Goal: Task Accomplishment & Management: Complete application form

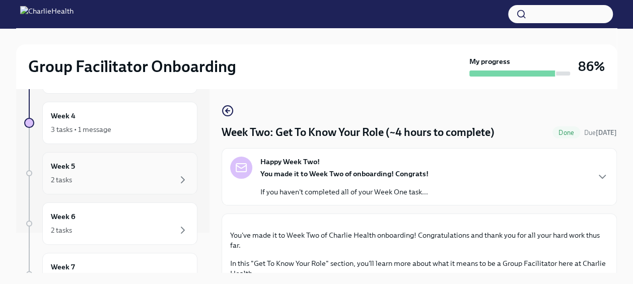
scroll to position [18, 0]
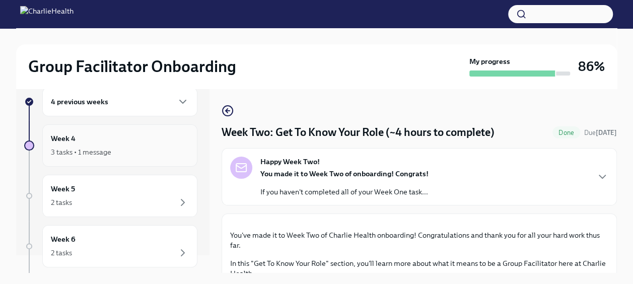
click at [118, 143] on div "Week 4 3 tasks • 1 message" at bounding box center [120, 145] width 138 height 25
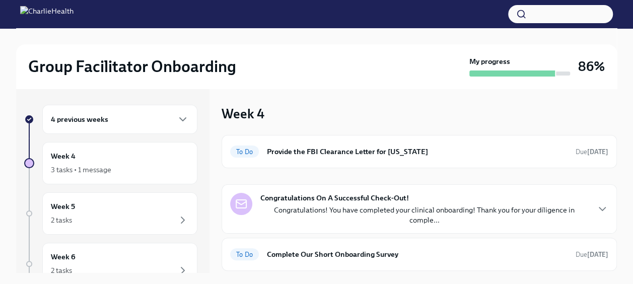
scroll to position [28, 0]
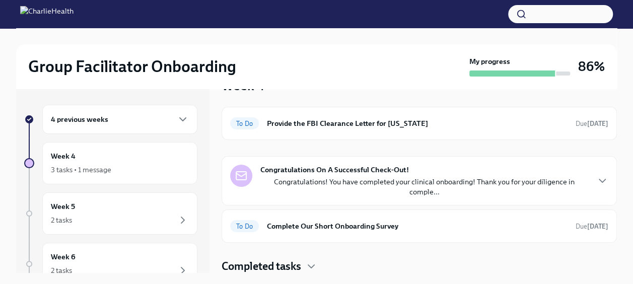
click at [410, 181] on p "Congratulations! You have completed your clinical onboarding! Thank you for you…" at bounding box center [425, 187] width 328 height 20
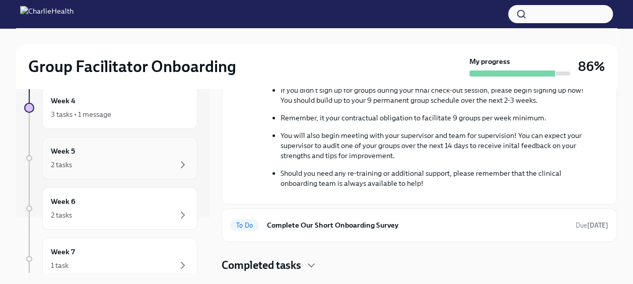
scroll to position [58, 0]
click at [141, 161] on div "2 tasks" at bounding box center [120, 162] width 138 height 12
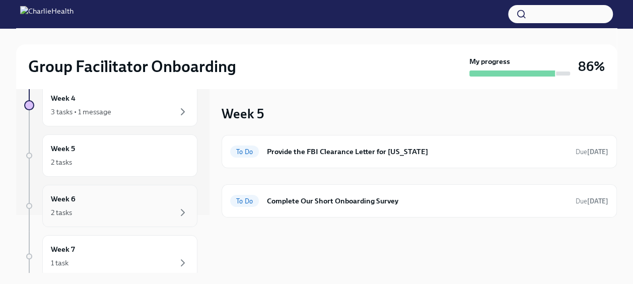
click at [130, 208] on div "2 tasks" at bounding box center [120, 213] width 138 height 12
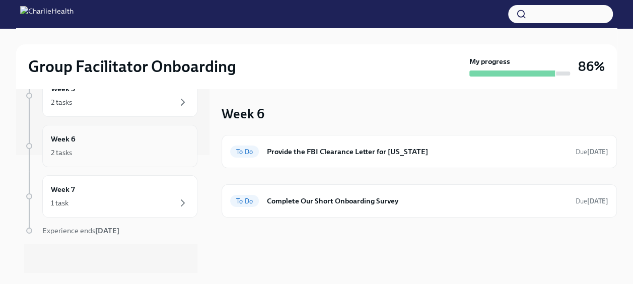
scroll to position [118, 0]
click at [153, 204] on div "1 task" at bounding box center [120, 203] width 138 height 12
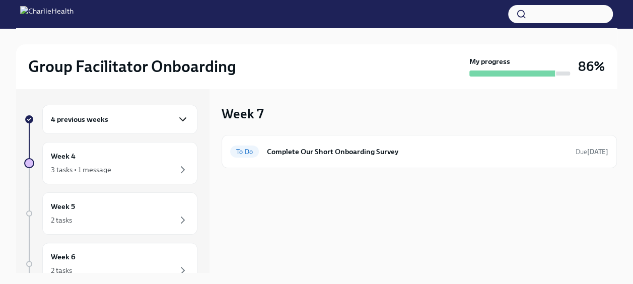
click at [178, 114] on icon "button" at bounding box center [183, 119] width 12 height 12
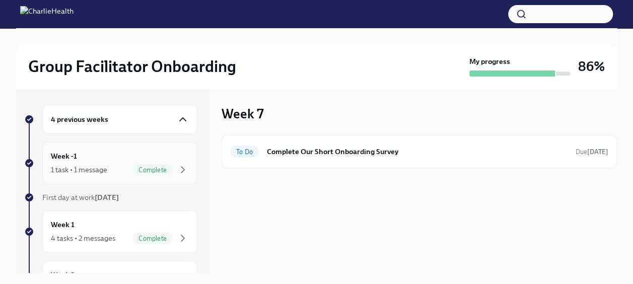
click at [159, 167] on span "Complete" at bounding box center [153, 170] width 40 height 8
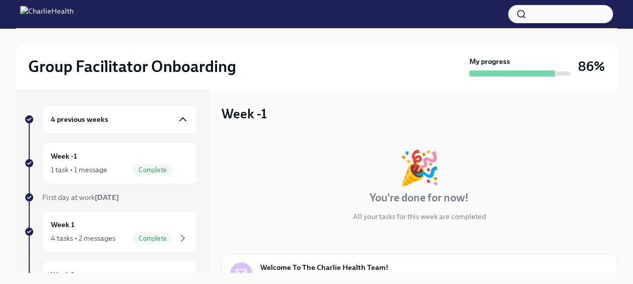
scroll to position [110, 0]
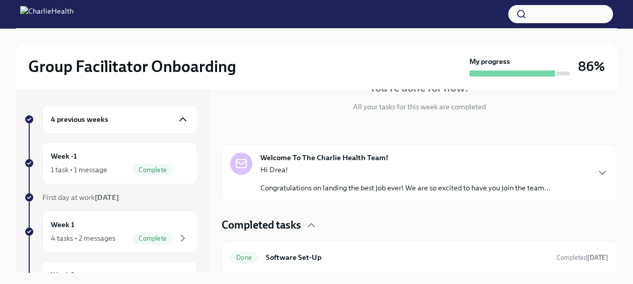
click at [373, 176] on div "Hi Drea! Congratulations on landing the best job ever! We are so excited to hav…" at bounding box center [406, 179] width 290 height 28
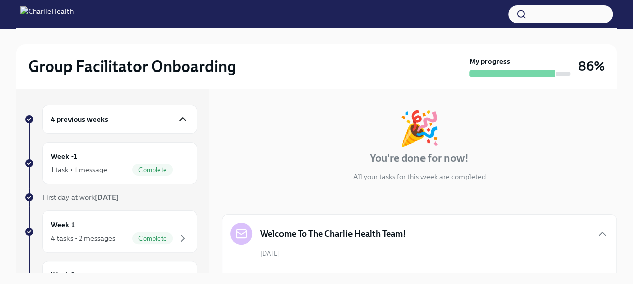
scroll to position [0, 0]
